Goal: Task Accomplishment & Management: Manage account settings

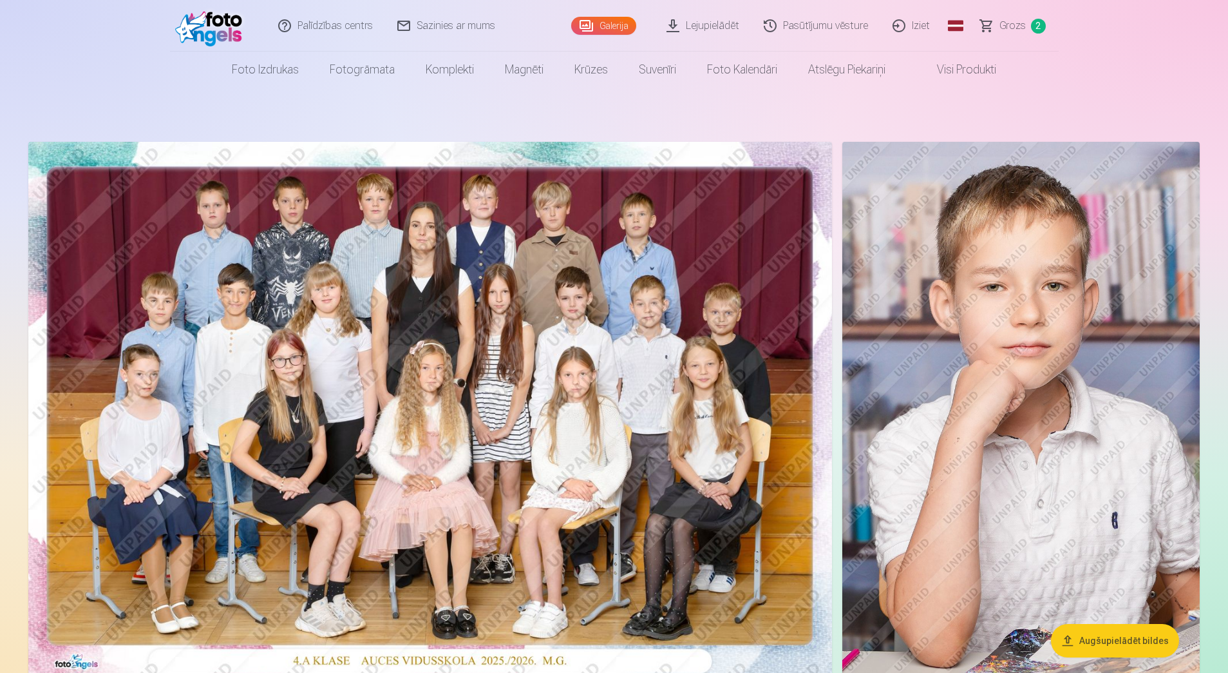
click at [703, 327] on img at bounding box center [430, 410] width 804 height 537
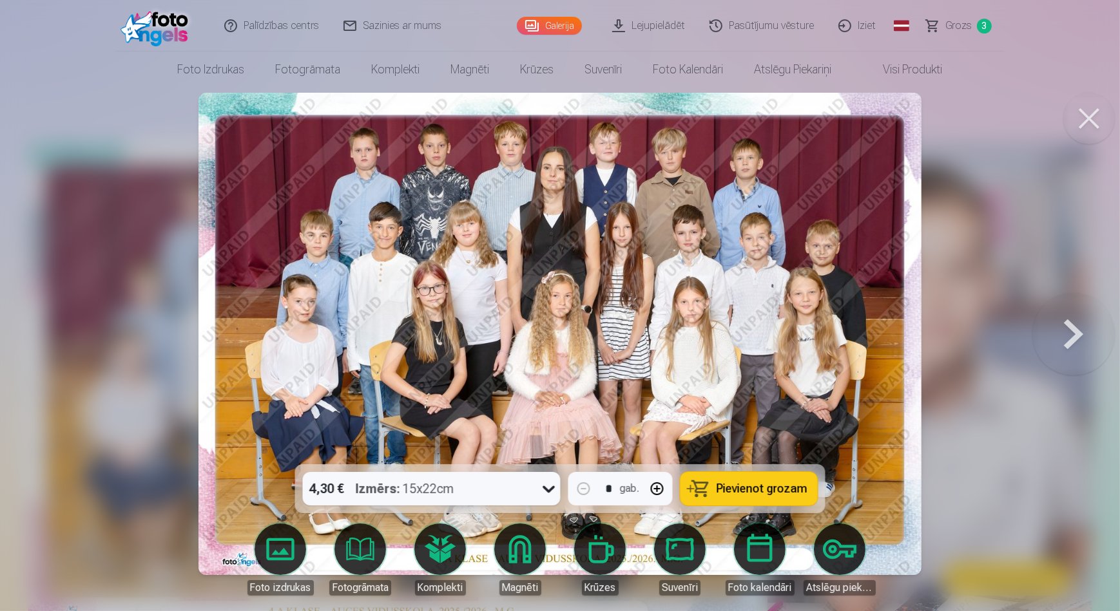
click at [1098, 116] on button at bounding box center [1089, 119] width 52 height 52
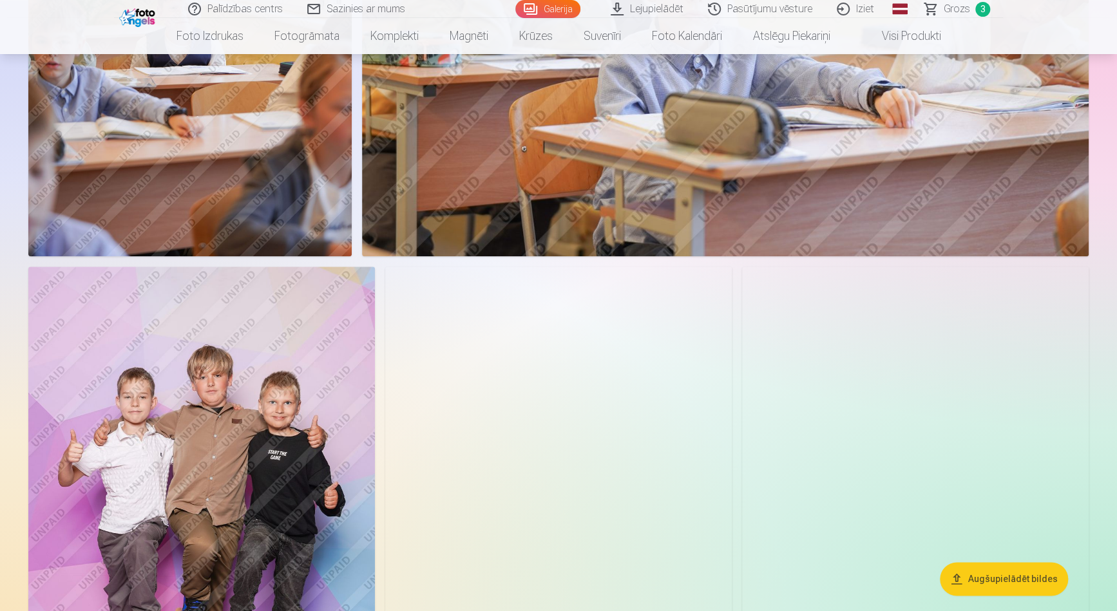
scroll to position [819, 0]
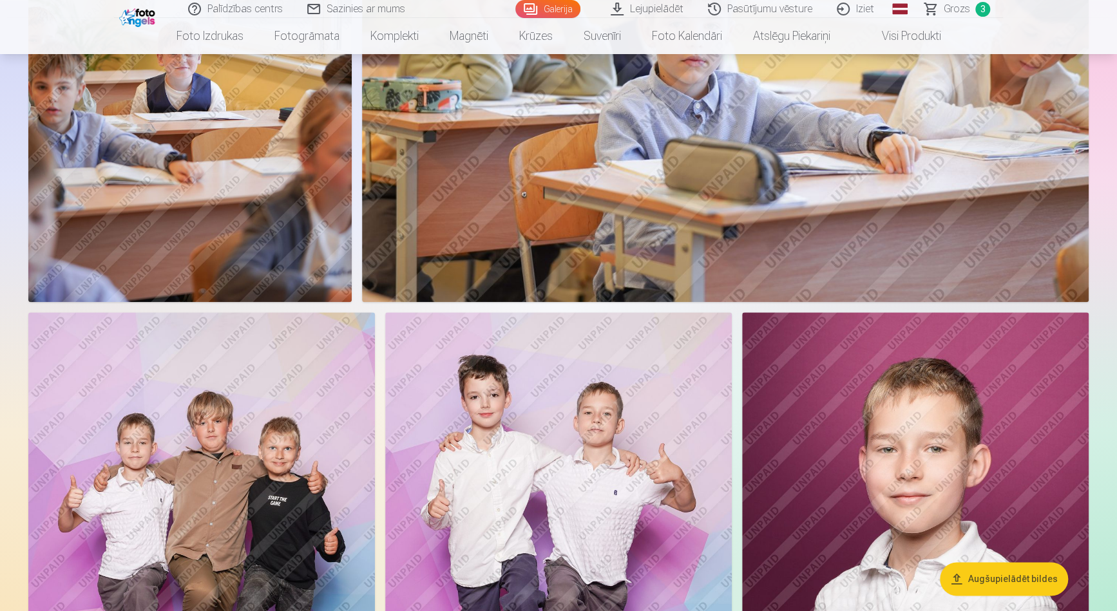
click at [873, 2] on link "Iziet" at bounding box center [856, 9] width 62 height 18
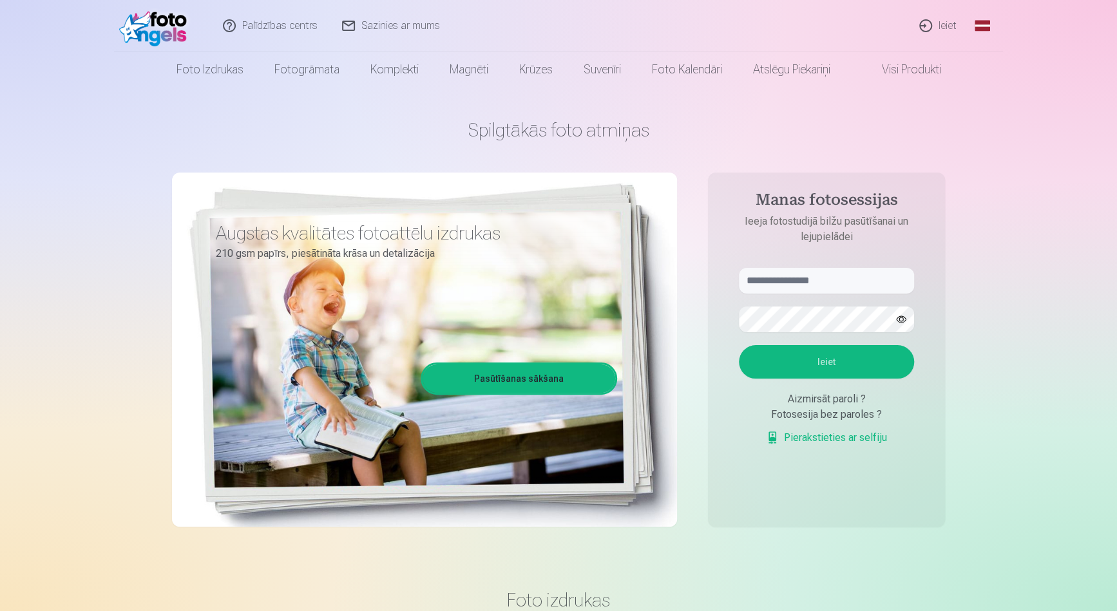
click at [933, 28] on link "Ieiet" at bounding box center [939, 26] width 62 height 52
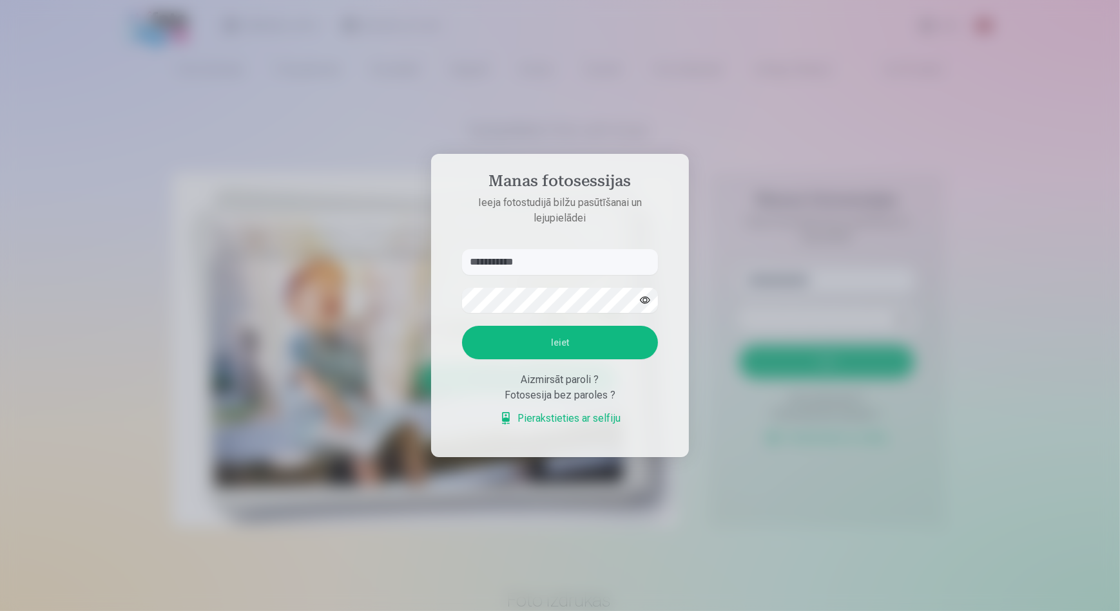
type input "**********"
click at [575, 348] on button "Ieiet" at bounding box center [560, 342] width 196 height 33
